Goal: Transaction & Acquisition: Purchase product/service

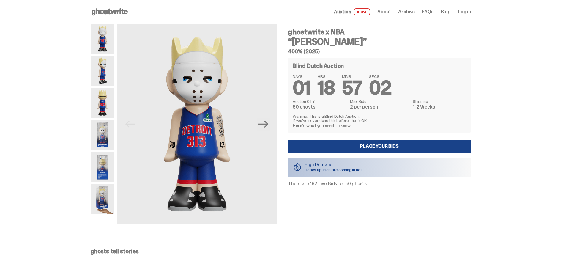
click at [112, 72] on img at bounding box center [103, 71] width 24 height 30
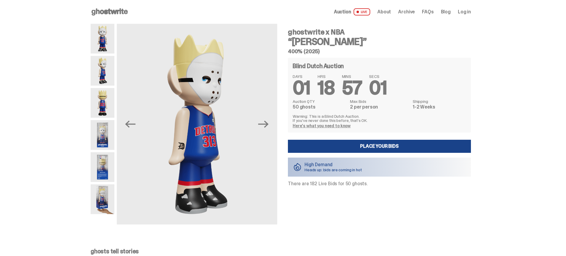
click at [109, 92] on img at bounding box center [103, 103] width 24 height 30
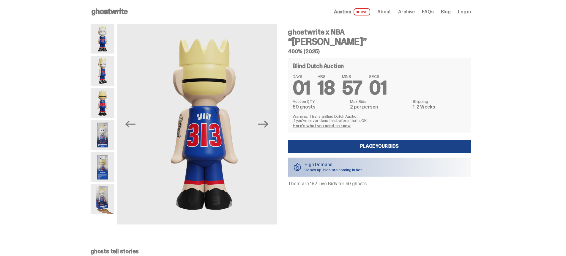
click at [114, 129] on img at bounding box center [103, 135] width 24 height 30
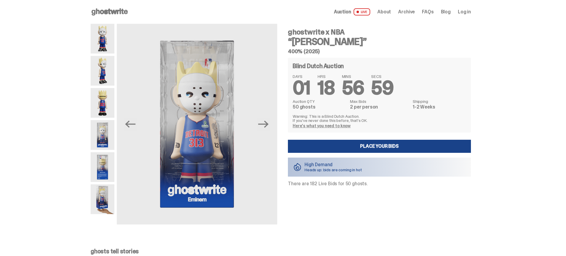
click at [107, 157] on img at bounding box center [103, 167] width 24 height 30
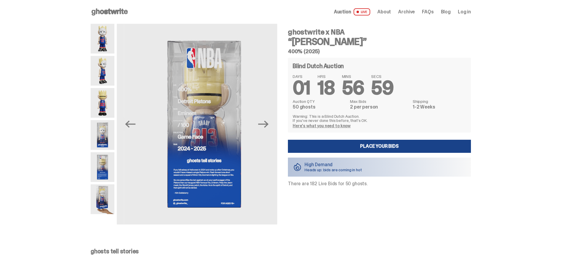
click at [103, 193] on img at bounding box center [103, 199] width 24 height 30
